Goal: Check status: Check status

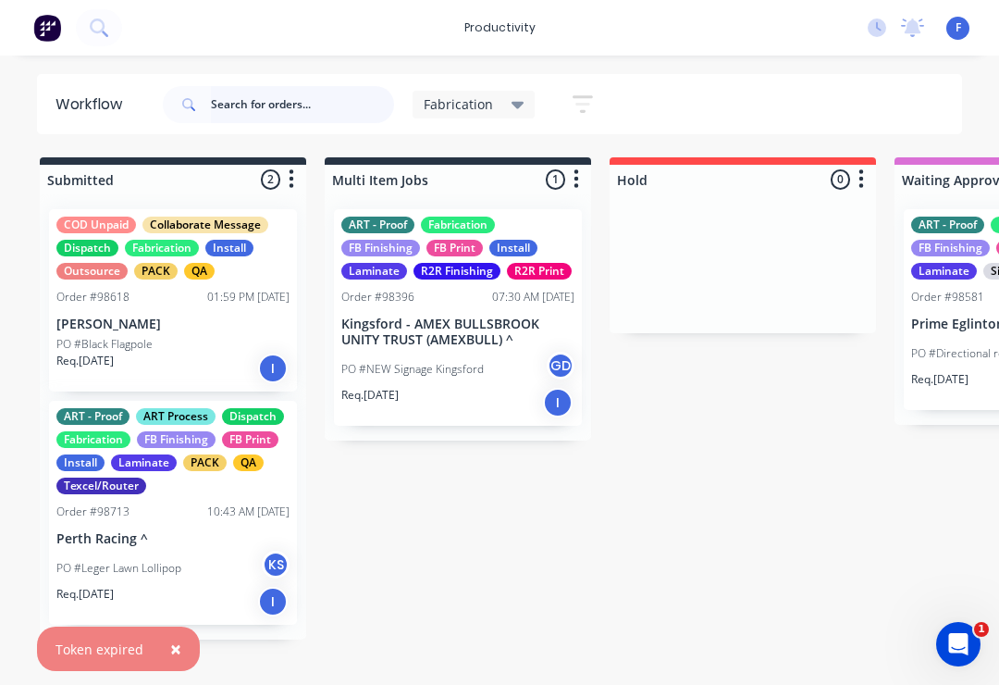
click at [266, 122] on input "text" at bounding box center [302, 104] width 183 height 37
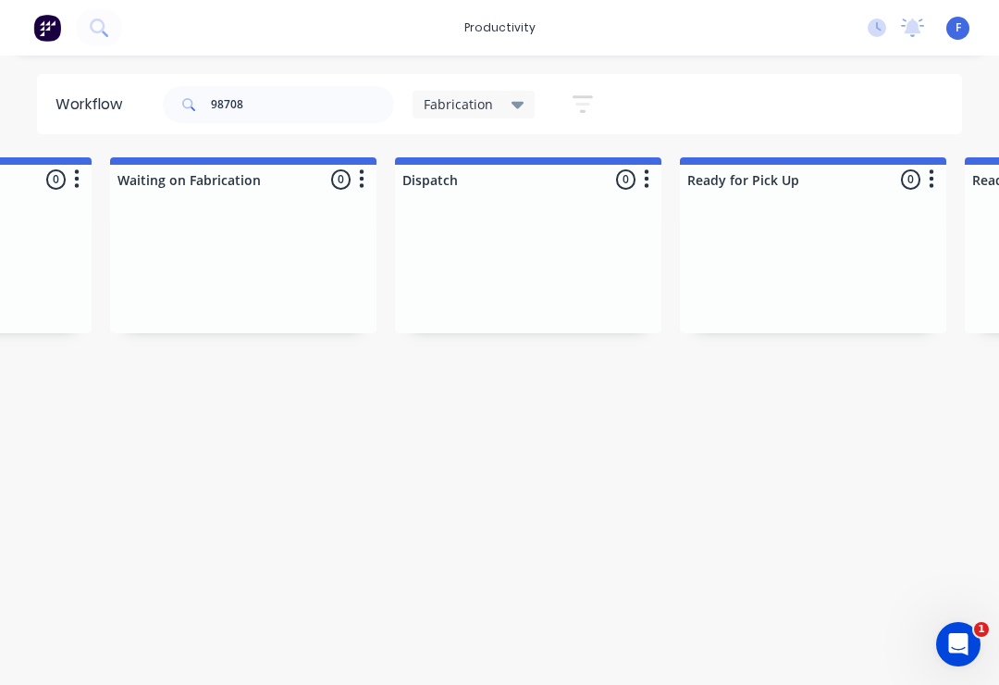
scroll to position [0, 2210]
click at [278, 98] on input "98708" at bounding box center [302, 104] width 183 height 37
type input "98708"
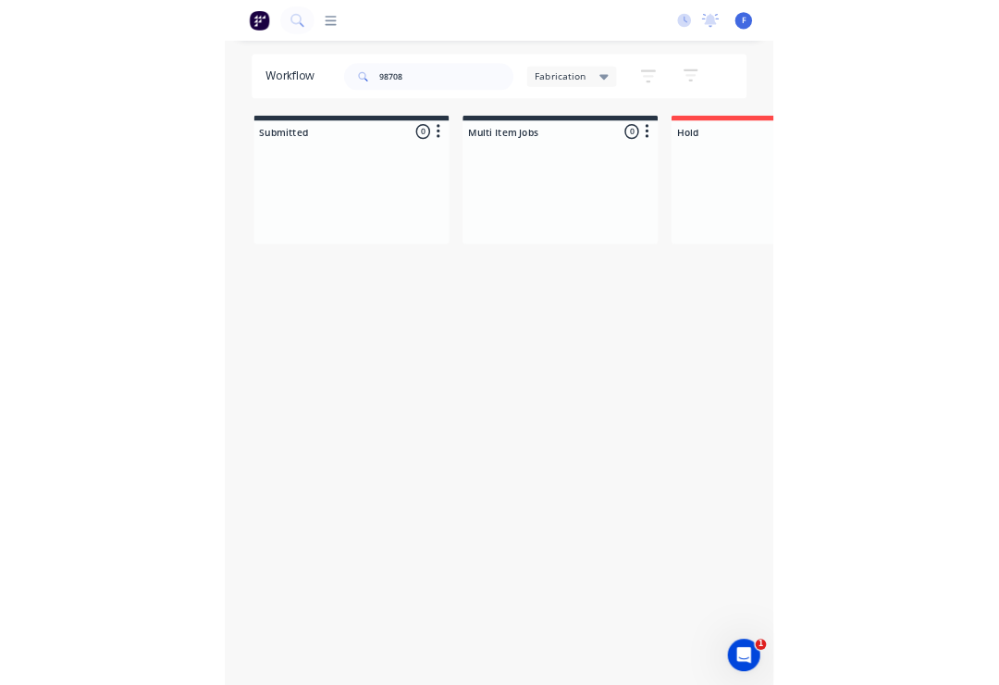
scroll to position [0, 1948]
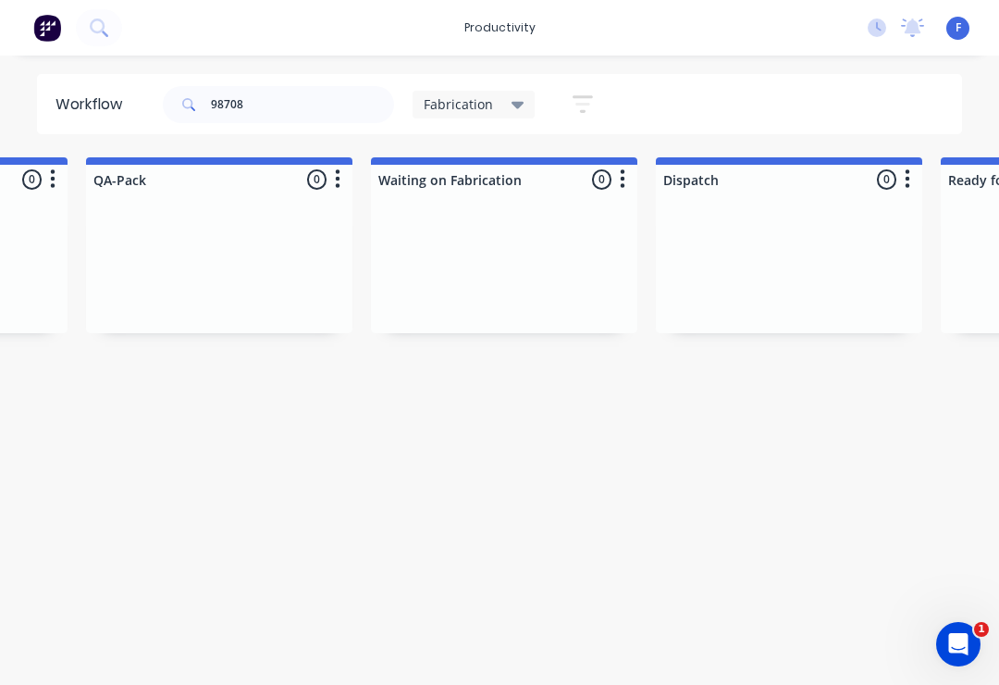
click at [530, 95] on div "Fabrication" at bounding box center [474, 105] width 123 height 28
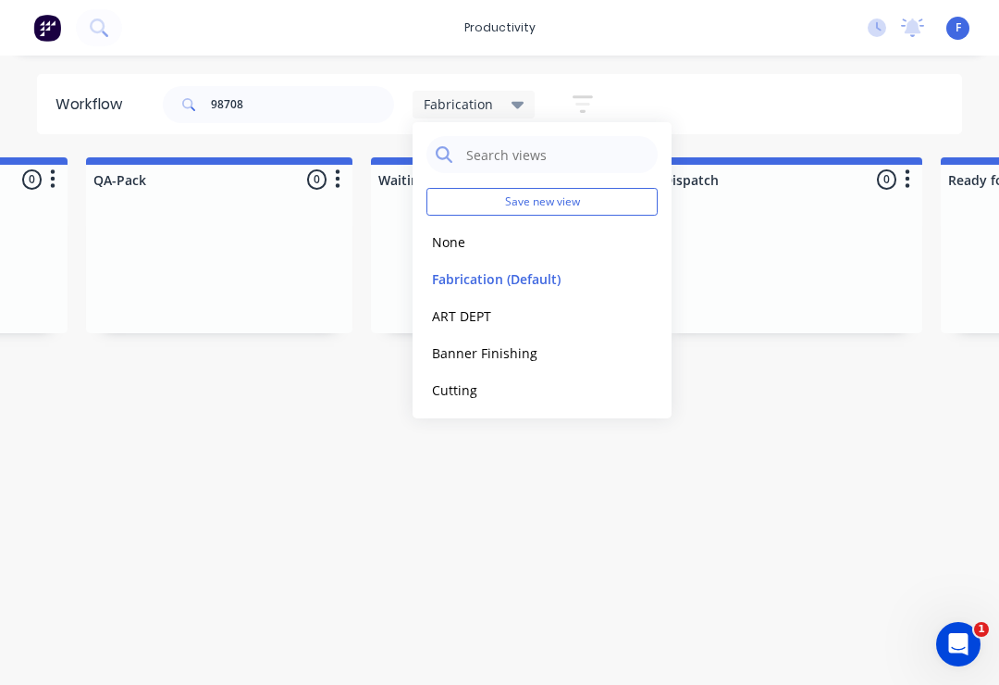
click at [0, 0] on button "edit" at bounding box center [0, 0] width 0 height 0
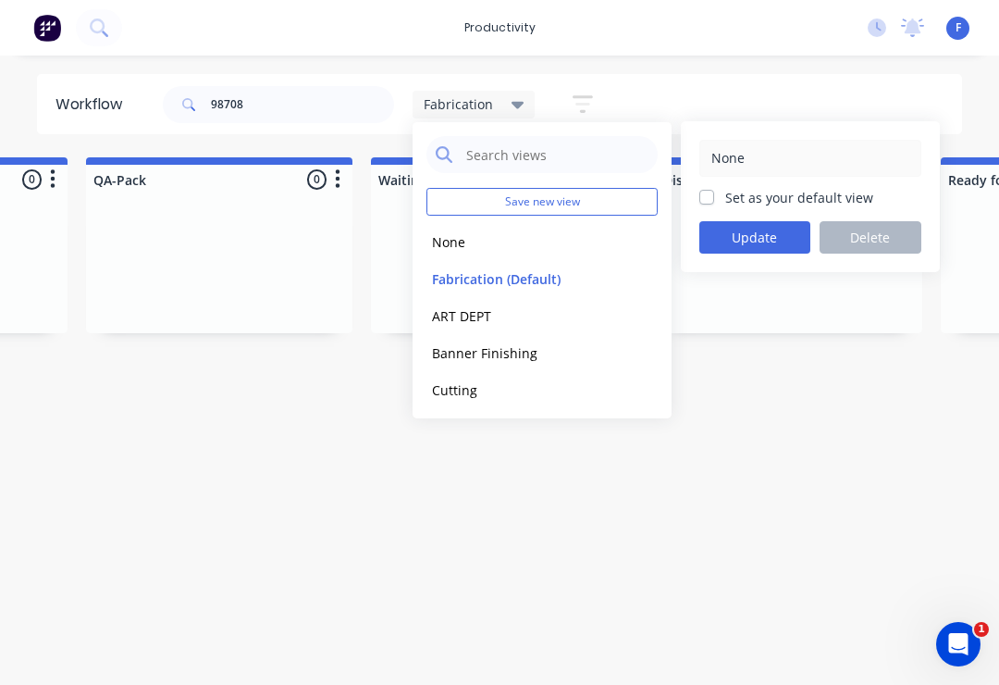
click at [437, 244] on button "None" at bounding box center [525, 241] width 197 height 21
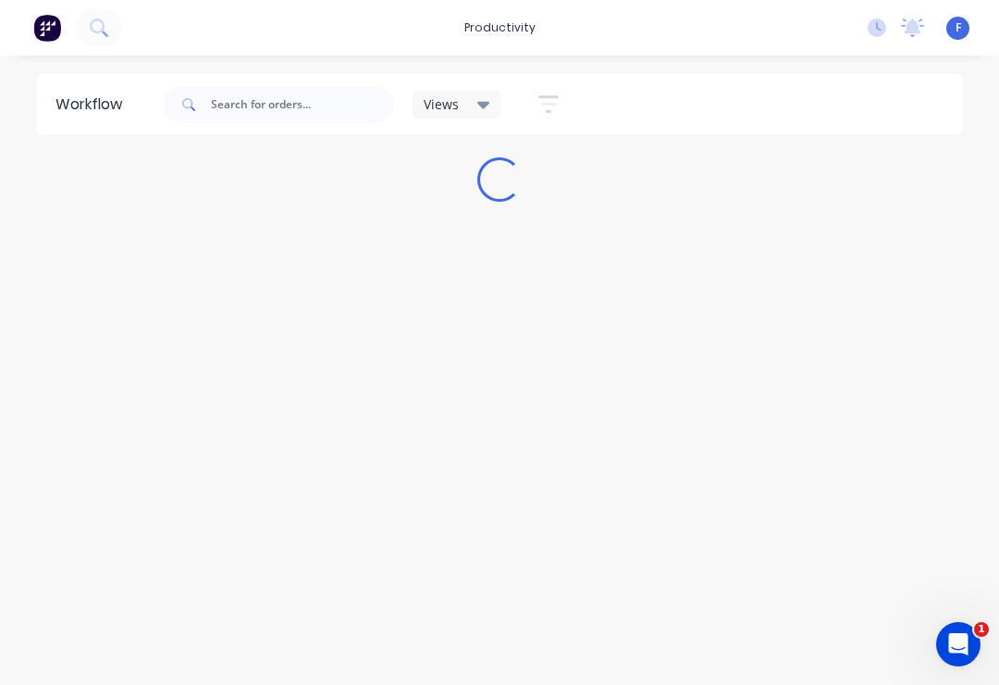
click at [146, 312] on div "Workflow Views Save new view None edit Fabrication (Default) edit ART DEPT edit…" at bounding box center [499, 361] width 999 height 574
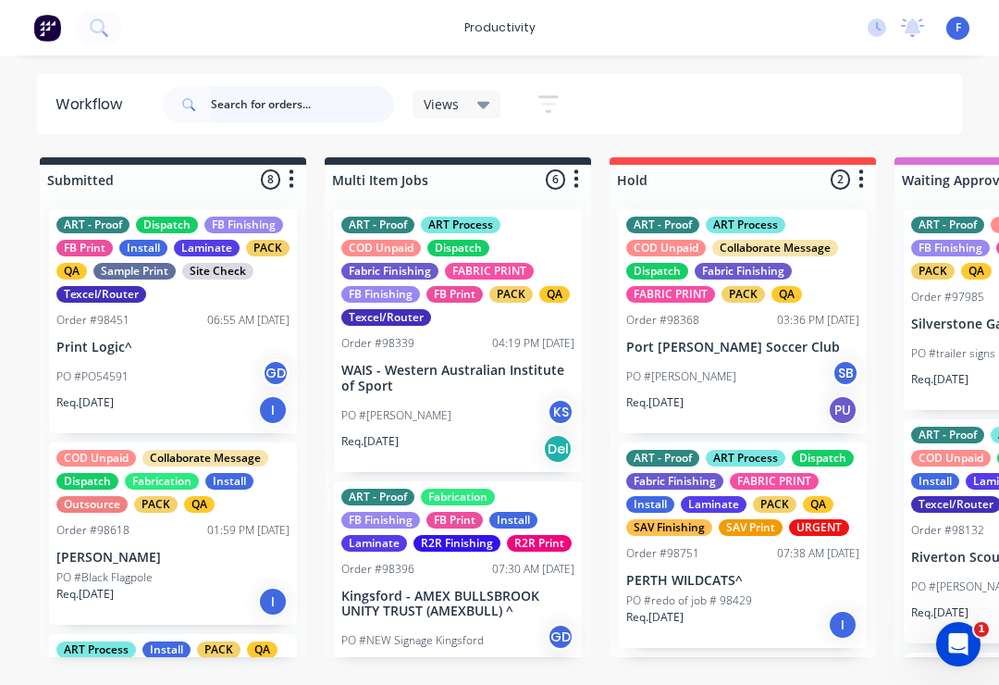
click at [270, 108] on input "text" at bounding box center [302, 104] width 183 height 37
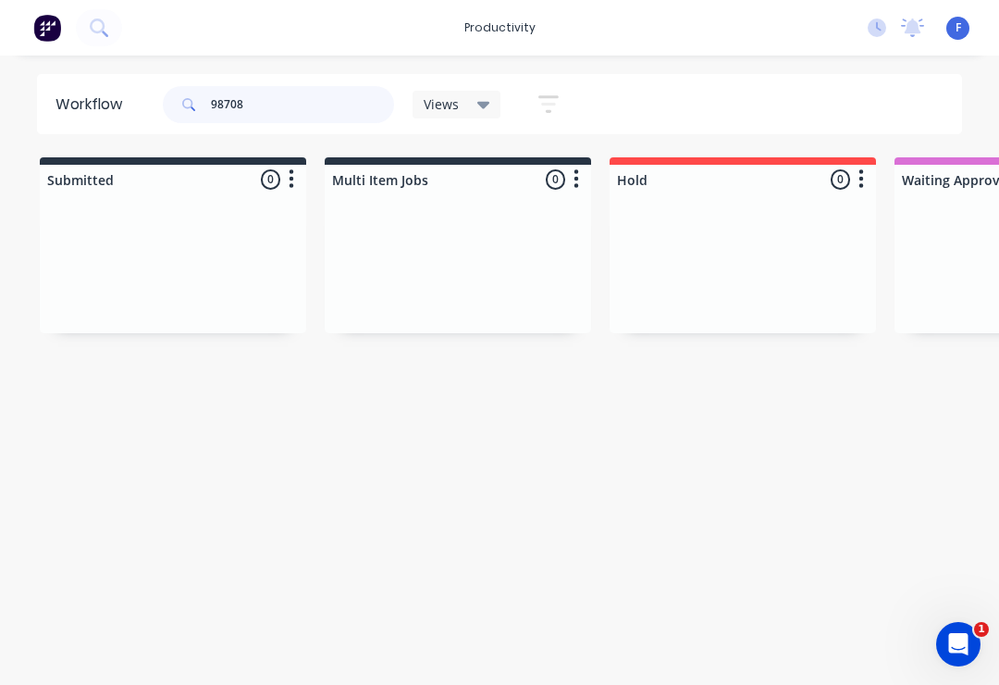
type input "98708"
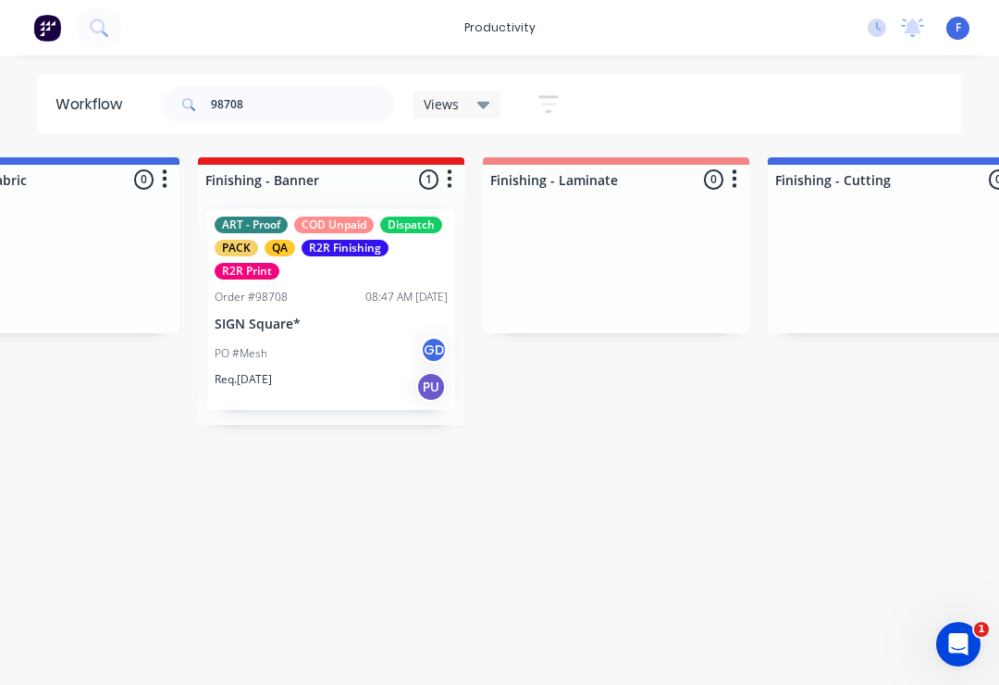
scroll to position [0, 3550]
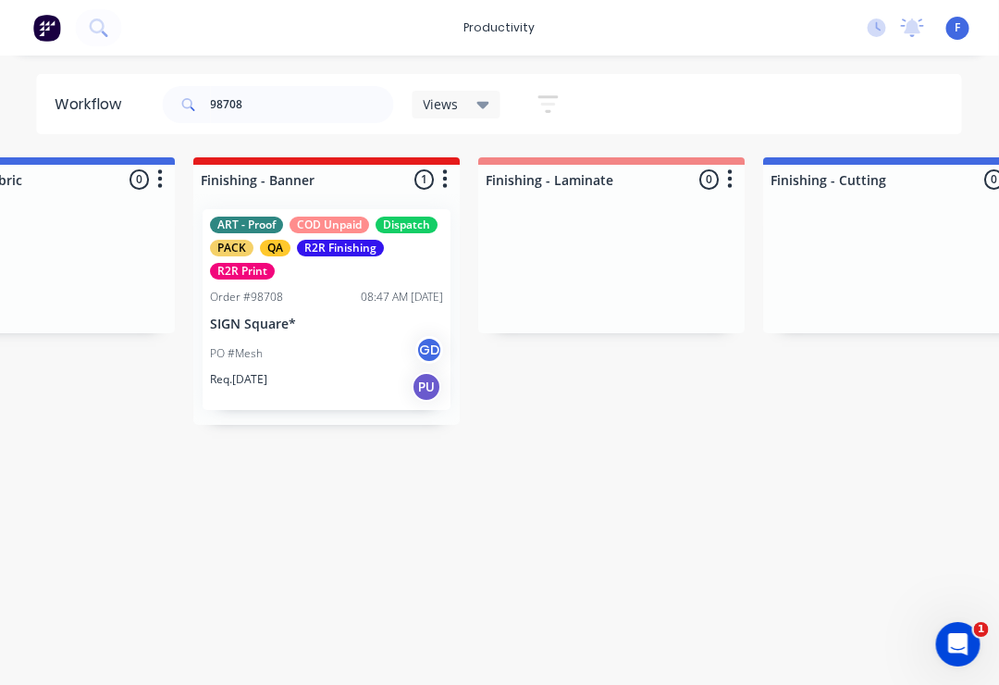
click at [320, 293] on div "Order #98708 08:47 AM [DATE]" at bounding box center [327, 297] width 233 height 17
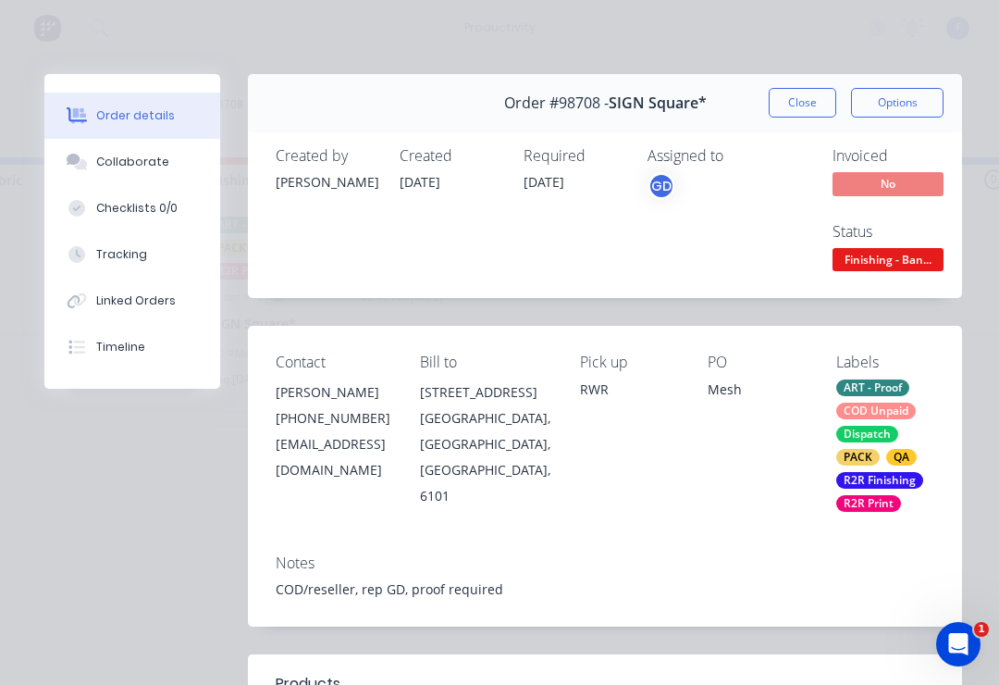
click at [136, 167] on div "Collaborate" at bounding box center [132, 162] width 73 height 17
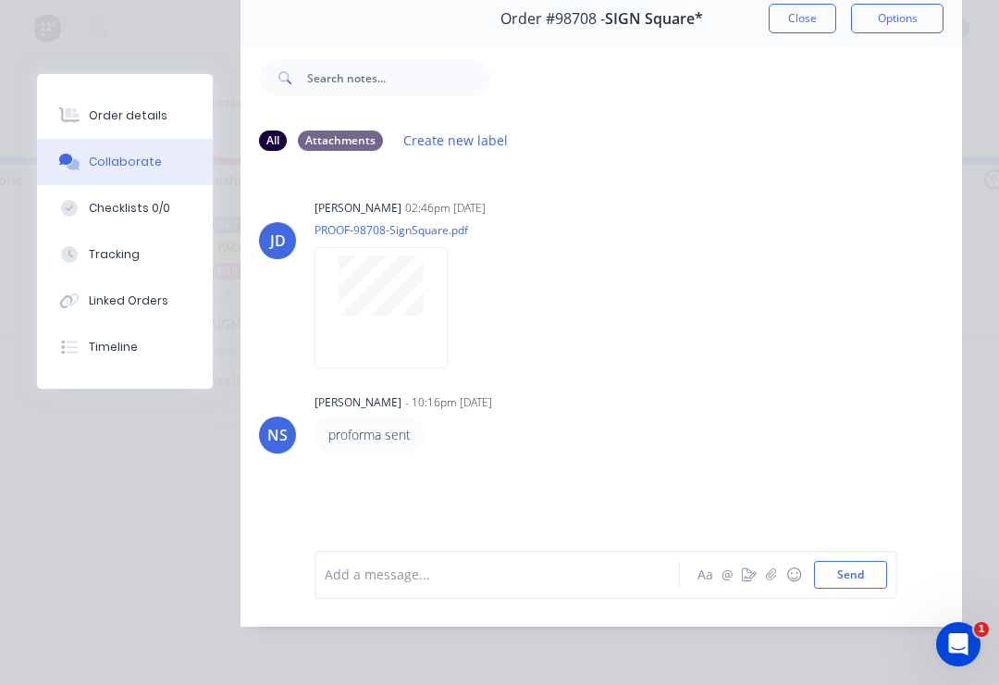
scroll to position [112, 0]
click at [773, 579] on icon "button" at bounding box center [771, 574] width 10 height 12
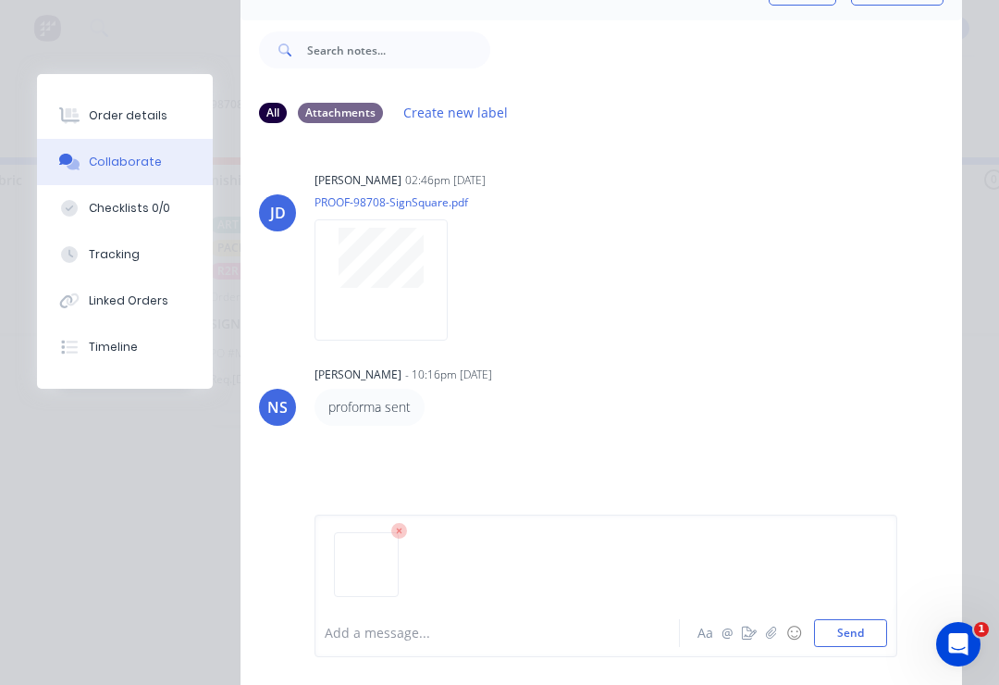
click at [851, 626] on button "Send" at bounding box center [850, 633] width 73 height 28
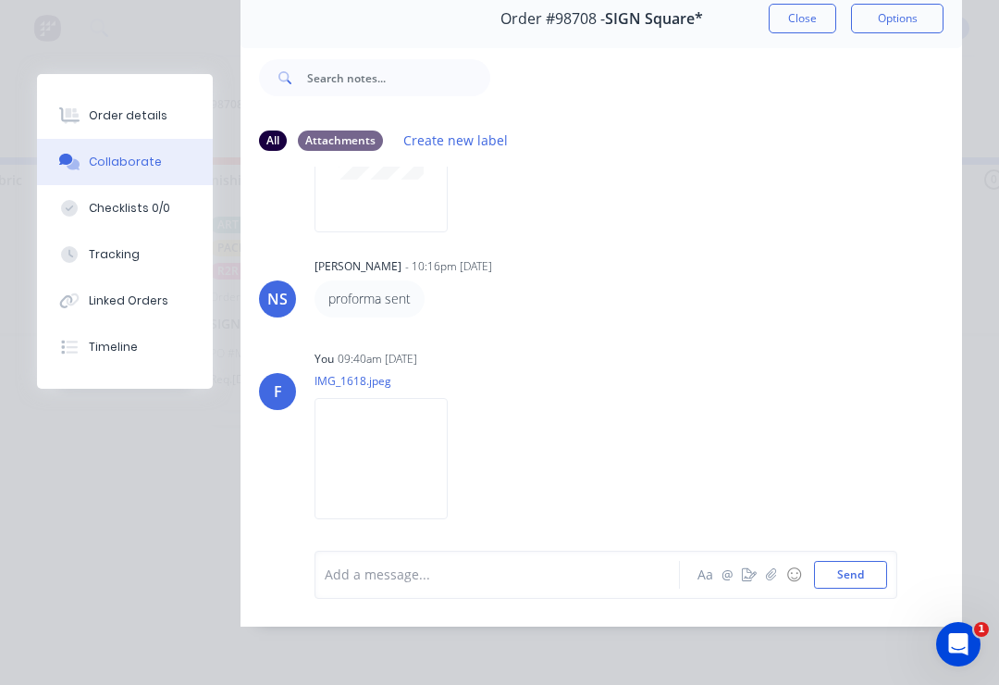
scroll to position [135, 0]
click at [770, 580] on icon "button" at bounding box center [771, 574] width 10 height 12
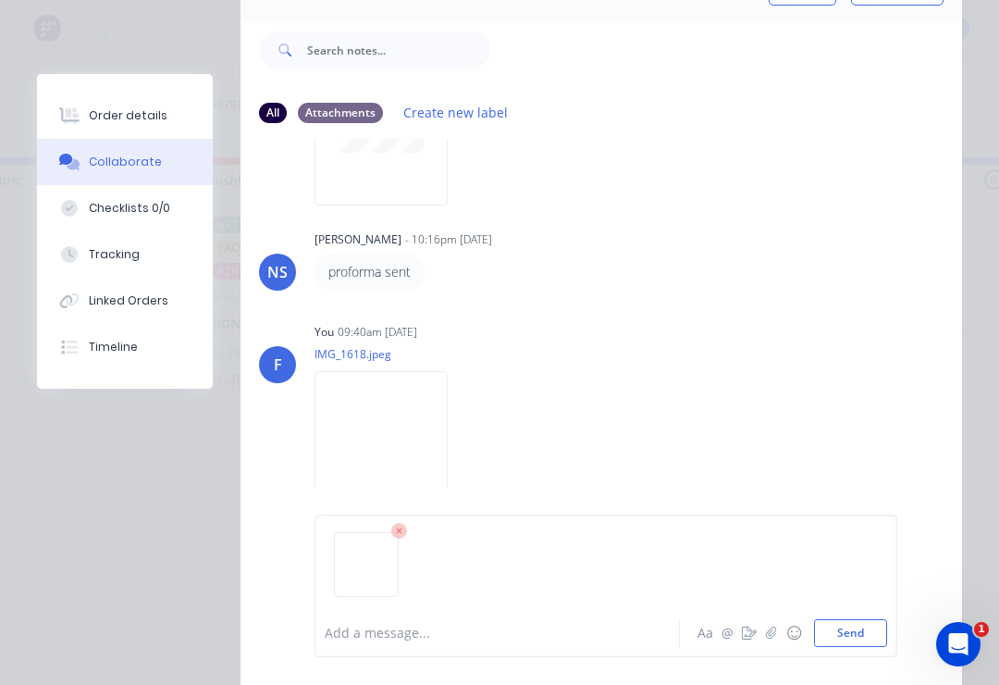
click at [886, 619] on button "Send" at bounding box center [850, 633] width 73 height 28
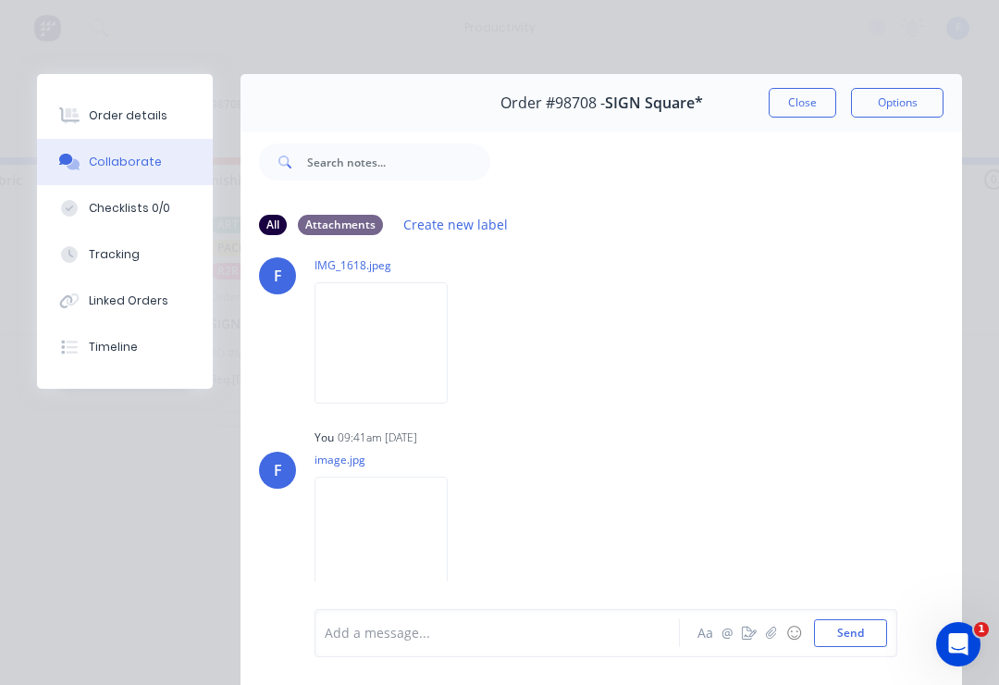
scroll to position [0, 0]
click at [803, 101] on button "Close" at bounding box center [803, 103] width 68 height 30
